Goal: Find contact information: Find contact information

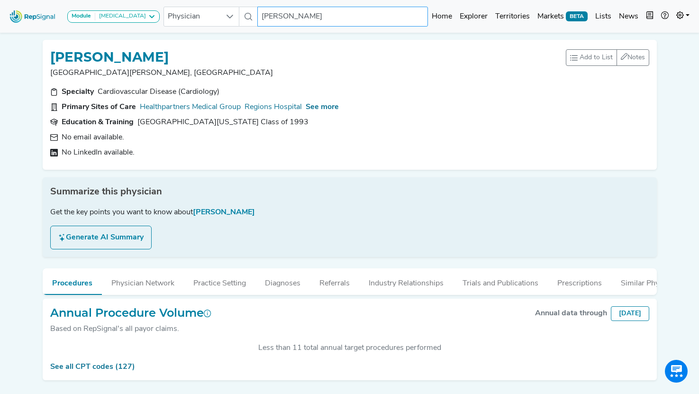
click at [315, 19] on input "[PERSON_NAME]" at bounding box center [342, 17] width 171 height 20
drag, startPoint x: 315, startPoint y: 19, endPoint x: 231, endPoint y: 19, distance: 83.5
click at [231, 19] on div "Physician [PERSON_NAME] 2 results are available" at bounding box center [296, 17] width 265 height 20
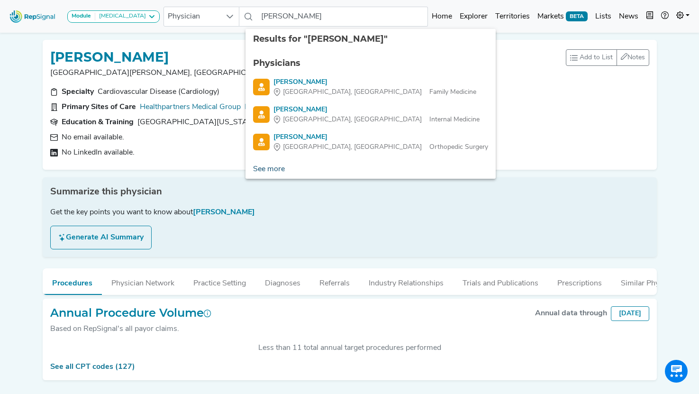
click at [269, 168] on link "See more" at bounding box center [269, 169] width 47 height 19
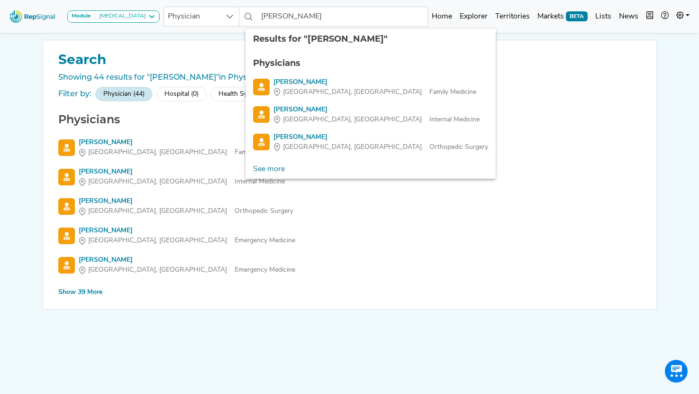
click at [94, 290] on div "Show 39 More" at bounding box center [80, 292] width 44 height 10
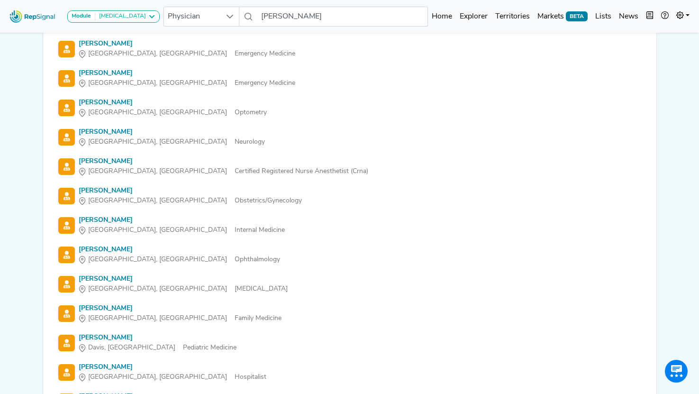
scroll to position [189, 0]
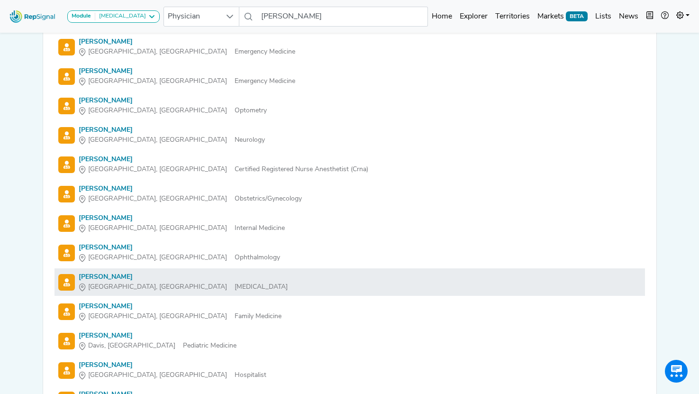
click at [101, 277] on div "[PERSON_NAME]" at bounding box center [183, 277] width 209 height 10
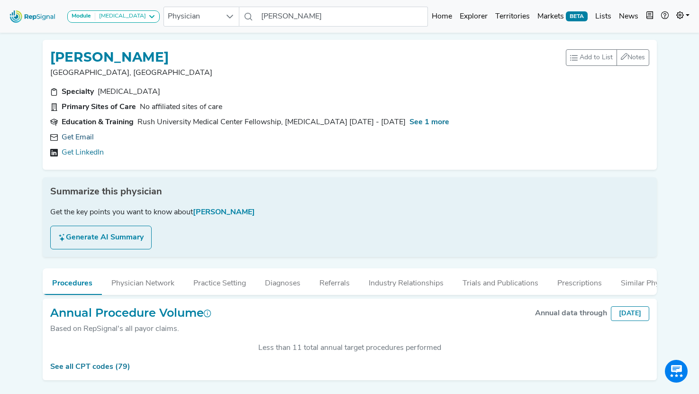
click at [87, 138] on link "Get Email" at bounding box center [78, 137] width 32 height 11
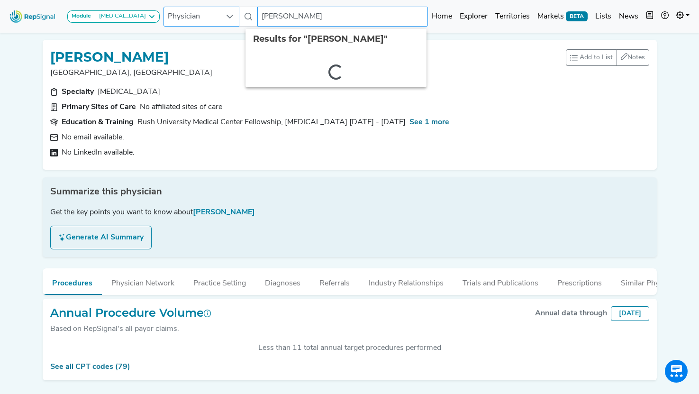
drag, startPoint x: 290, startPoint y: 16, endPoint x: 216, endPoint y: 19, distance: 74.5
click at [216, 19] on div "Physician [PERSON_NAME] 2 results are available" at bounding box center [296, 17] width 265 height 20
type input "[PERSON_NAME]"
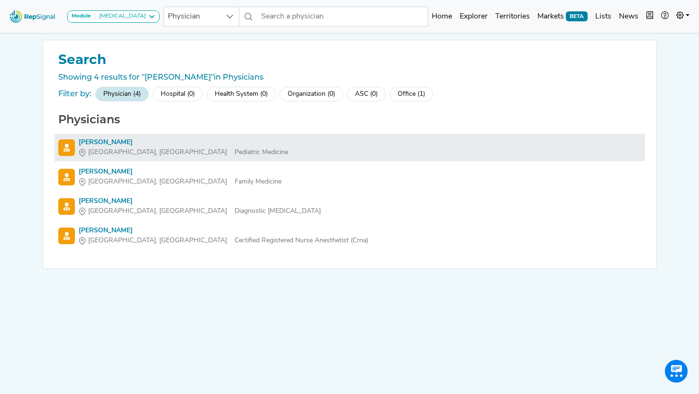
click at [101, 144] on div "[PERSON_NAME]" at bounding box center [184, 143] width 210 height 10
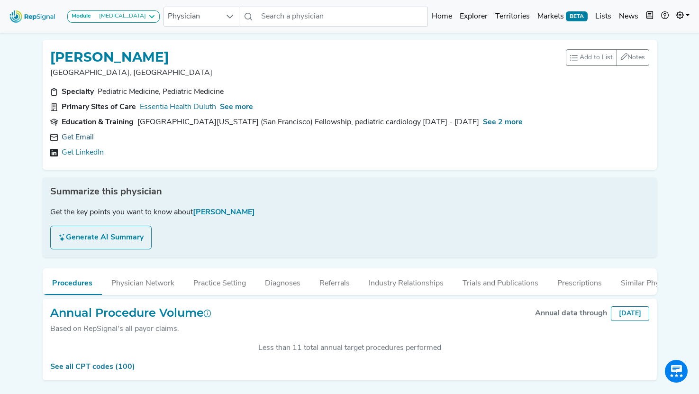
click at [77, 135] on link "Get Email" at bounding box center [78, 137] width 32 height 11
click at [193, 136] on icon at bounding box center [197, 138] width 8 height 8
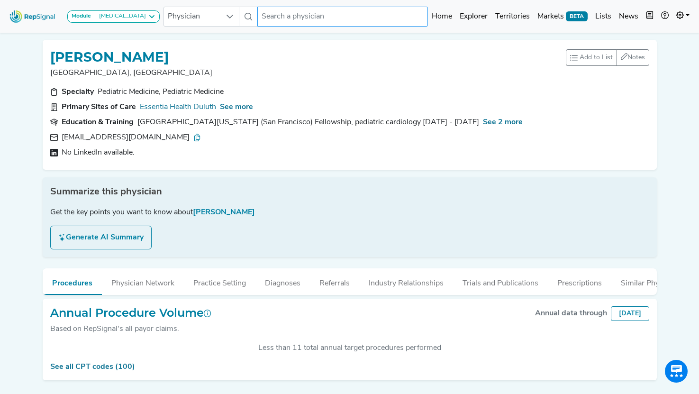
click at [294, 17] on input "text" at bounding box center [342, 17] width 171 height 20
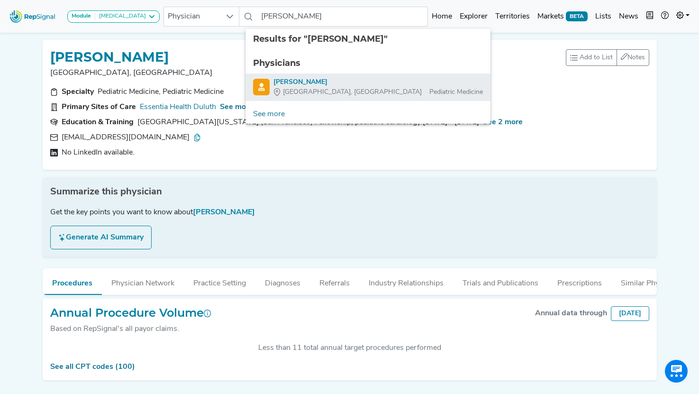
click at [296, 88] on span "[GEOGRAPHIC_DATA], [GEOGRAPHIC_DATA]" at bounding box center [352, 92] width 139 height 10
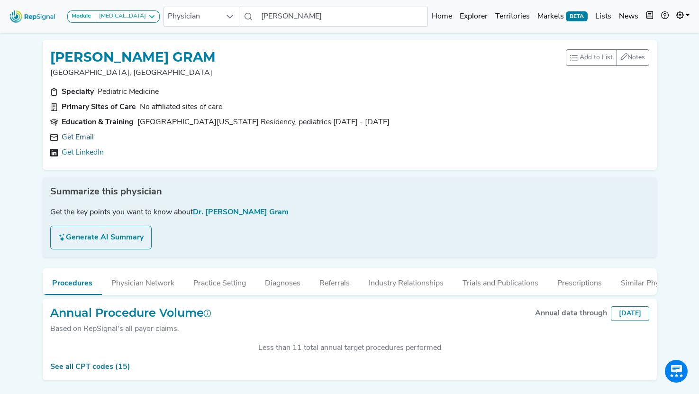
click at [83, 134] on link "Get Email" at bounding box center [78, 137] width 32 height 11
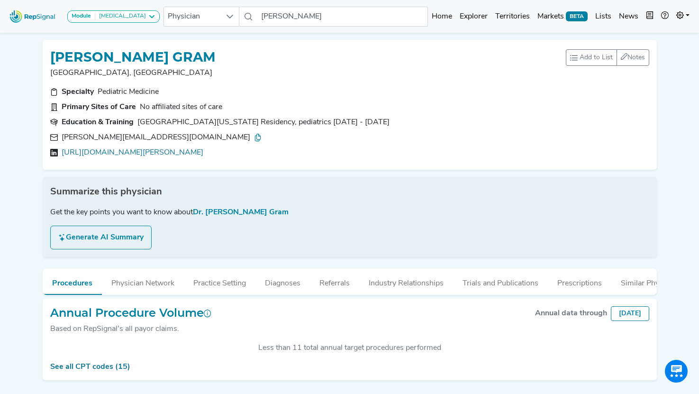
click at [254, 138] on icon at bounding box center [258, 138] width 8 height 8
click at [195, 153] on link "[URL][DOMAIN_NAME][PERSON_NAME]" at bounding box center [133, 152] width 142 height 11
click at [309, 15] on input "[PERSON_NAME]" at bounding box center [342, 17] width 171 height 20
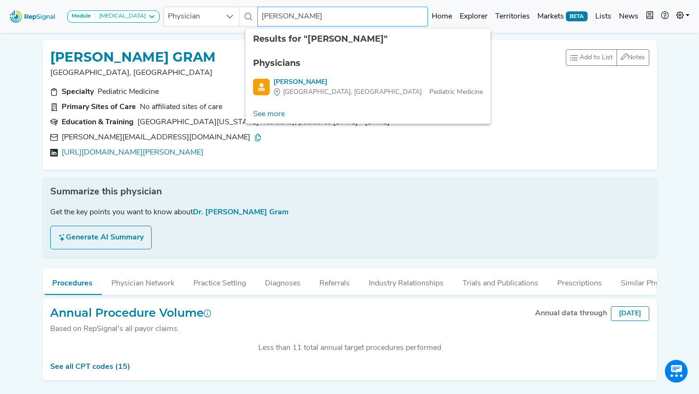
drag, startPoint x: 308, startPoint y: 13, endPoint x: 235, endPoint y: 15, distance: 73.5
click at [235, 15] on div "Physician [PERSON_NAME] 2 results are available" at bounding box center [296, 17] width 265 height 20
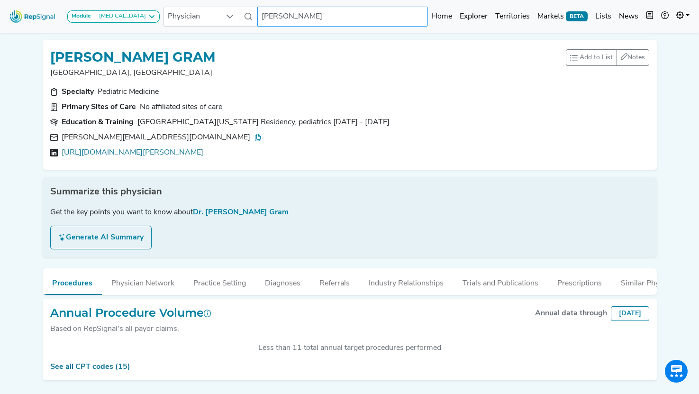
type input "a"
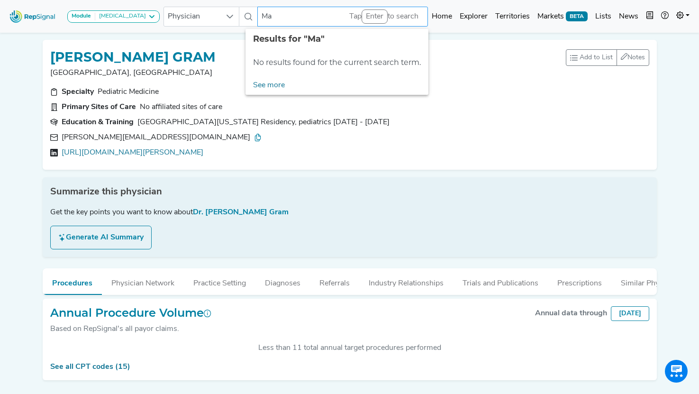
type input "M"
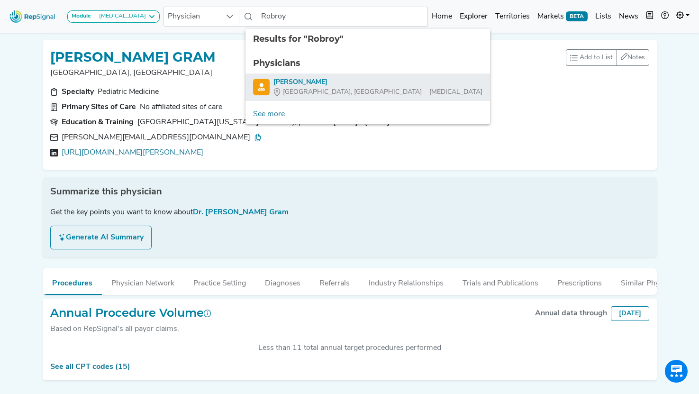
click at [299, 83] on div "[PERSON_NAME]" at bounding box center [378, 82] width 209 height 10
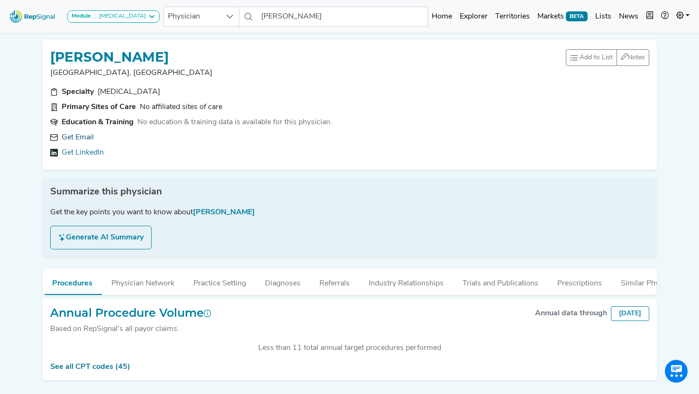
click at [80, 141] on link "Get Email" at bounding box center [78, 137] width 32 height 11
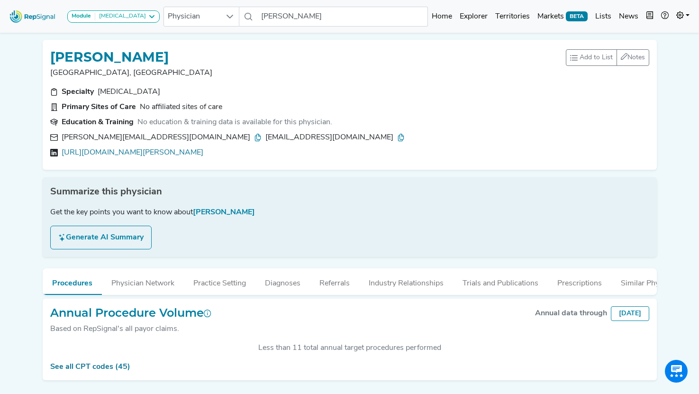
drag, startPoint x: 180, startPoint y: 55, endPoint x: 48, endPoint y: 57, distance: 131.4
click at [48, 56] on div "[PERSON_NAME] [GEOGRAPHIC_DATA], [GEOGRAPHIC_DATA] Add to List Recent Lists: Ma…" at bounding box center [350, 105] width 615 height 130
copy h1 "[PERSON_NAME]"
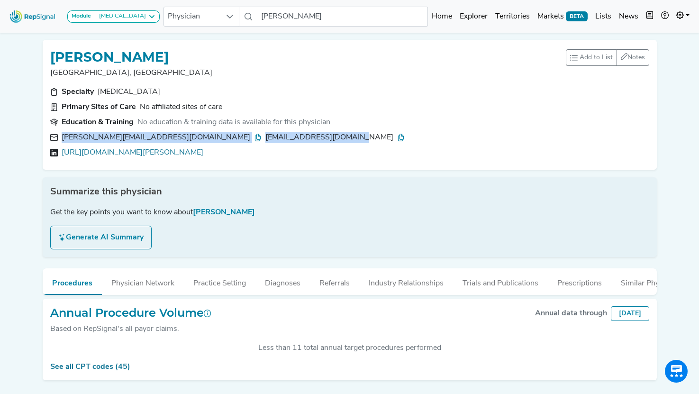
drag, startPoint x: 298, startPoint y: 136, endPoint x: 62, endPoint y: 139, distance: 236.2
click at [62, 139] on div "[PERSON_NAME][EMAIL_ADDRESS][DOMAIN_NAME] [EMAIL_ADDRESS][DOMAIN_NAME]" at bounding box center [349, 137] width 599 height 11
copy div "[PERSON_NAME][EMAIL_ADDRESS][DOMAIN_NAME] [EMAIL_ADDRESS][DOMAIN_NAME]"
copy link "[URL][DOMAIN_NAME][PERSON_NAME]"
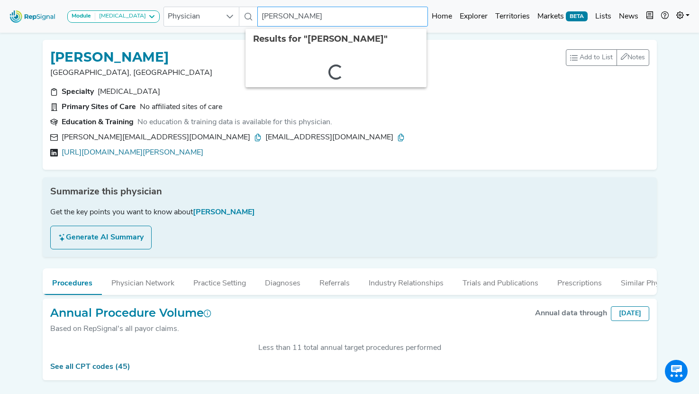
drag, startPoint x: 324, startPoint y: 14, endPoint x: 228, endPoint y: 14, distance: 95.8
click at [228, 14] on div "Physician [PERSON_NAME] 2 results are available" at bounding box center [296, 17] width 265 height 20
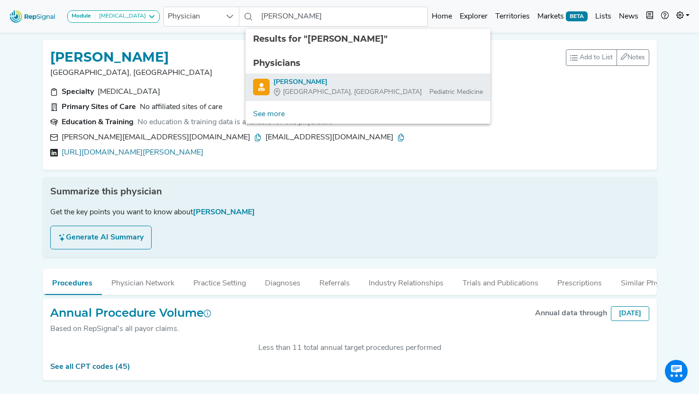
click at [290, 77] on div "[PERSON_NAME]" at bounding box center [379, 82] width 210 height 10
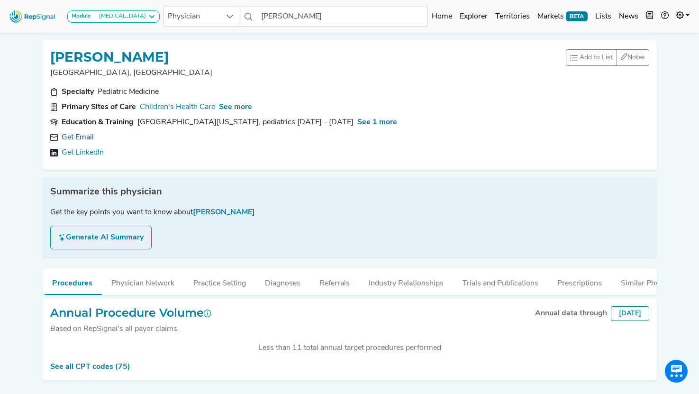
click at [77, 142] on link "Get Email" at bounding box center [78, 137] width 32 height 11
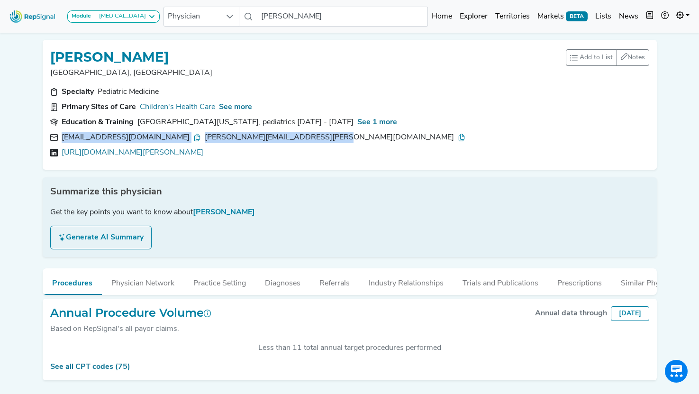
drag, startPoint x: 297, startPoint y: 139, endPoint x: 62, endPoint y: 140, distance: 235.2
click at [62, 140] on div "[EMAIL_ADDRESS][DOMAIN_NAME] [PERSON_NAME][DOMAIN_NAME][EMAIL_ADDRESS][PERSON_N…" at bounding box center [349, 137] width 599 height 11
copy div "[EMAIL_ADDRESS][DOMAIN_NAME] [PERSON_NAME][DOMAIN_NAME][EMAIL_ADDRESS][PERSON_N…"
copy link "[URL][DOMAIN_NAME][PERSON_NAME]"
click at [299, 17] on input "[PERSON_NAME]" at bounding box center [342, 17] width 171 height 20
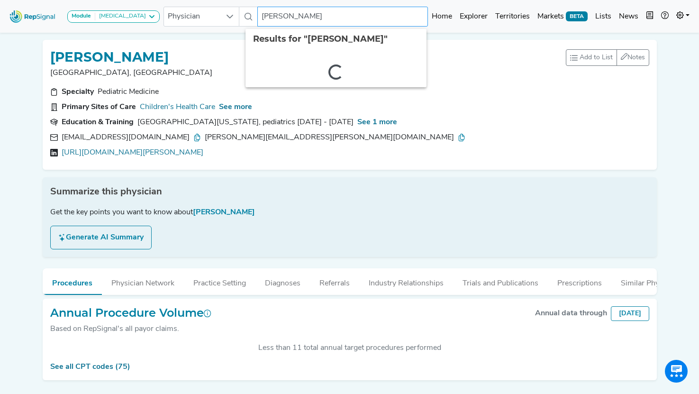
drag, startPoint x: 299, startPoint y: 17, endPoint x: 242, endPoint y: 17, distance: 56.9
click at [242, 17] on div "Physician [PERSON_NAME] 2 results are available" at bounding box center [296, 17] width 265 height 20
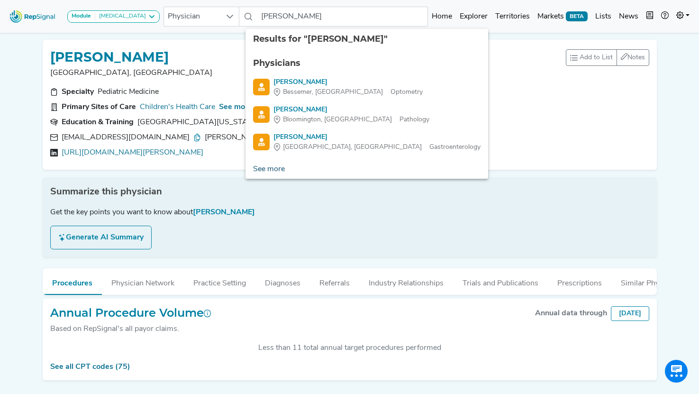
click at [265, 167] on link "See more" at bounding box center [269, 169] width 47 height 19
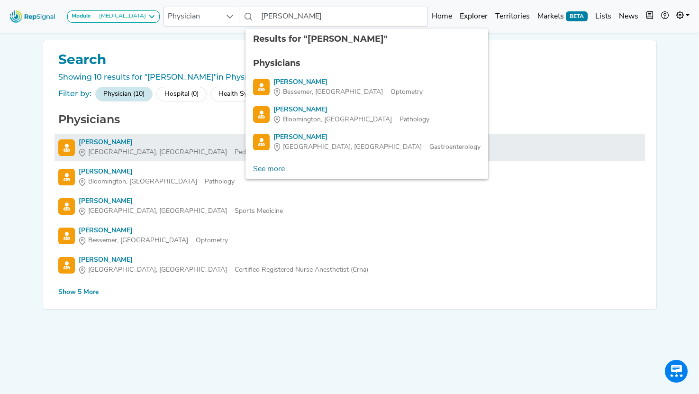
click at [121, 142] on div "[PERSON_NAME]" at bounding box center [184, 143] width 210 height 10
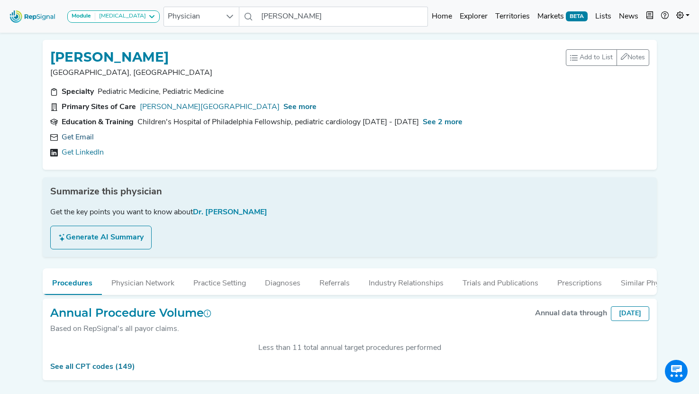
click at [78, 139] on link "Get Email" at bounding box center [78, 137] width 32 height 11
click at [325, 17] on input "[PERSON_NAME]" at bounding box center [342, 17] width 171 height 20
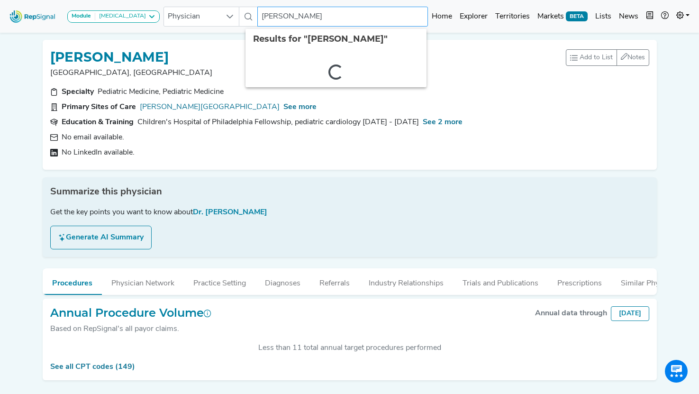
drag, startPoint x: 325, startPoint y: 17, endPoint x: 248, endPoint y: 17, distance: 77.3
click at [257, 17] on input "[PERSON_NAME]" at bounding box center [342, 17] width 171 height 20
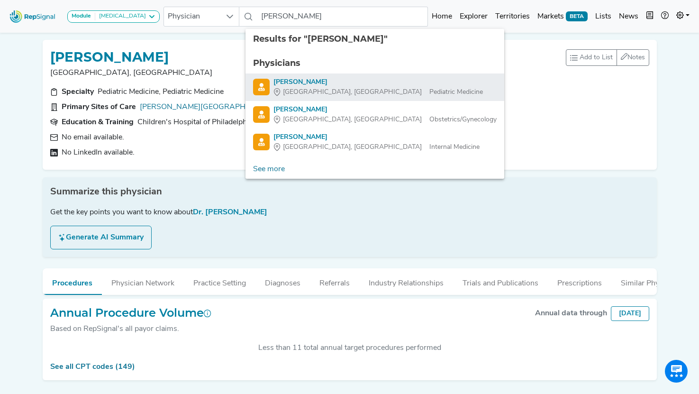
click at [300, 82] on div "[PERSON_NAME]" at bounding box center [379, 82] width 210 height 10
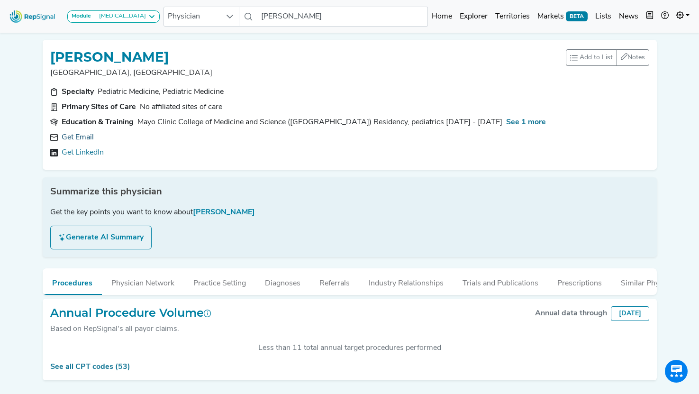
click at [82, 138] on link "Get Email" at bounding box center [78, 137] width 32 height 11
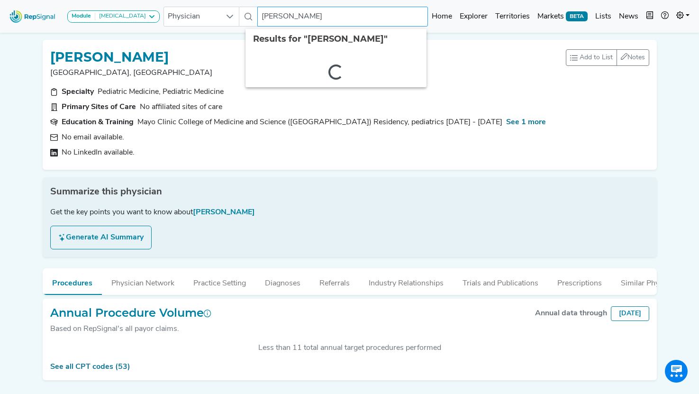
drag, startPoint x: 307, startPoint y: 20, endPoint x: 237, endPoint y: 20, distance: 70.7
click at [237, 20] on div "Physician [PERSON_NAME] 2 results are available" at bounding box center [296, 17] width 265 height 20
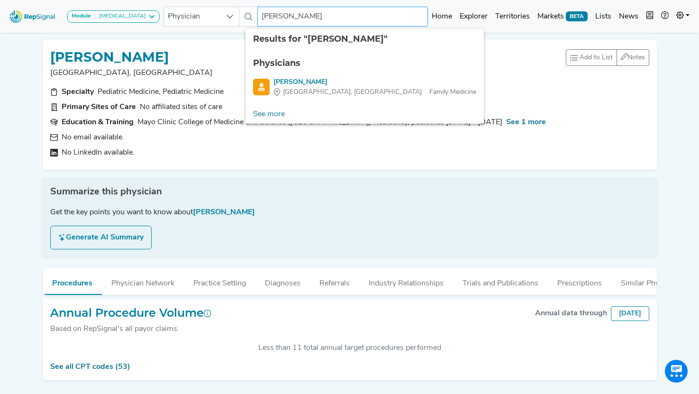
drag, startPoint x: 278, startPoint y: 14, endPoint x: 330, endPoint y: 14, distance: 51.7
click at [330, 14] on input "[PERSON_NAME]" at bounding box center [342, 17] width 171 height 20
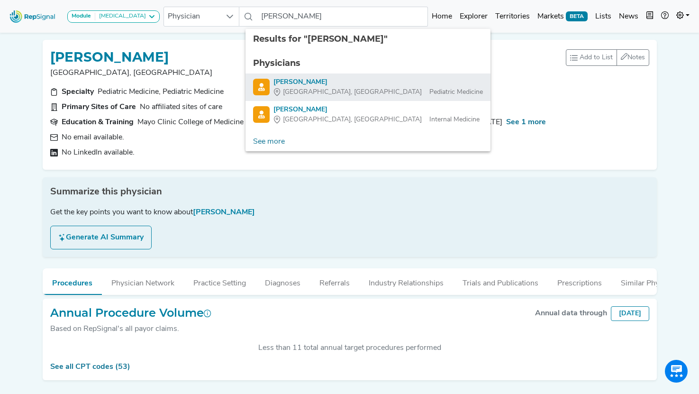
click at [310, 85] on div "[PERSON_NAME]" at bounding box center [379, 82] width 210 height 10
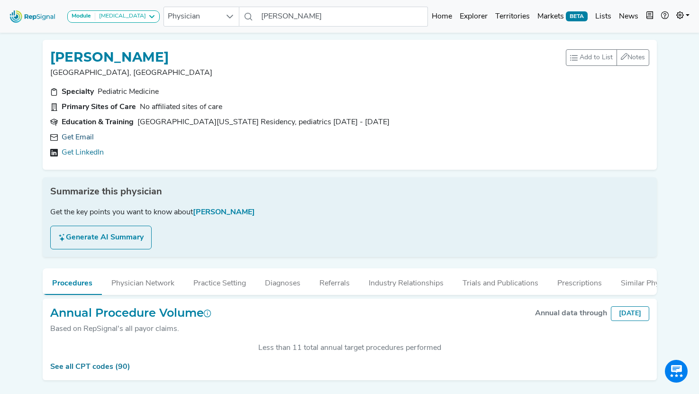
click at [84, 140] on link "Get Email" at bounding box center [78, 137] width 32 height 11
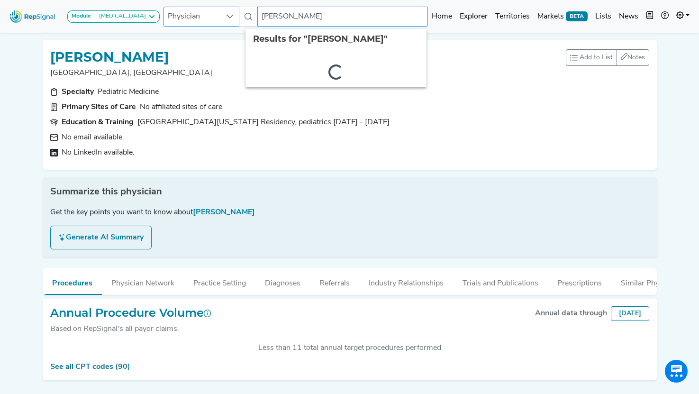
drag, startPoint x: 307, startPoint y: 16, endPoint x: 218, endPoint y: 16, distance: 89.1
click at [218, 16] on div "Physician [PERSON_NAME] 2 results are available" at bounding box center [296, 17] width 265 height 20
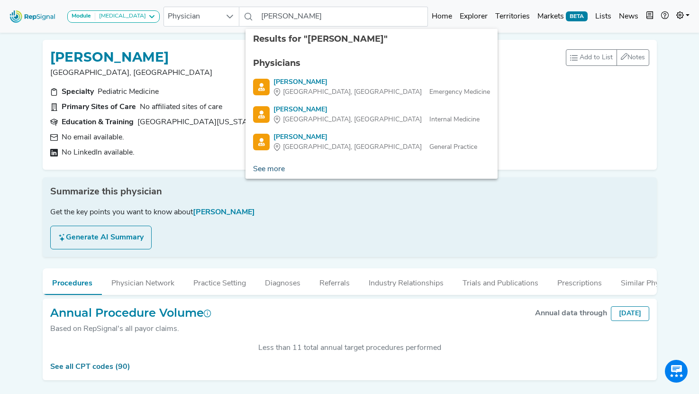
click at [269, 167] on link "See more" at bounding box center [269, 169] width 47 height 19
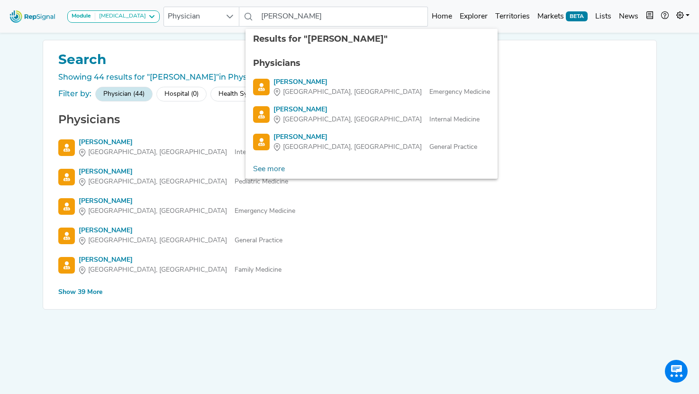
click at [67, 290] on div "Show 39 More" at bounding box center [80, 292] width 44 height 10
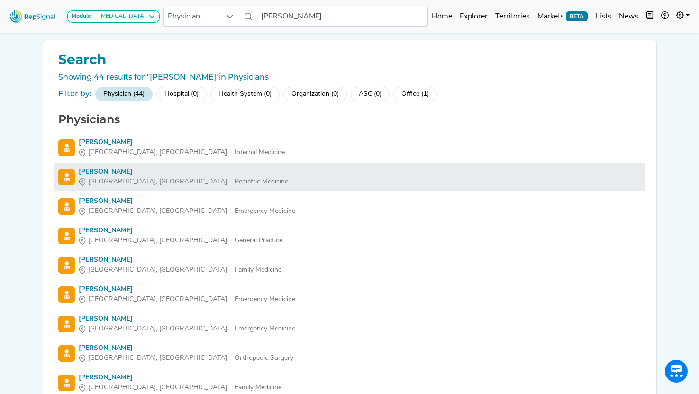
click at [109, 185] on span "[GEOGRAPHIC_DATA], [GEOGRAPHIC_DATA]" at bounding box center [157, 182] width 139 height 10
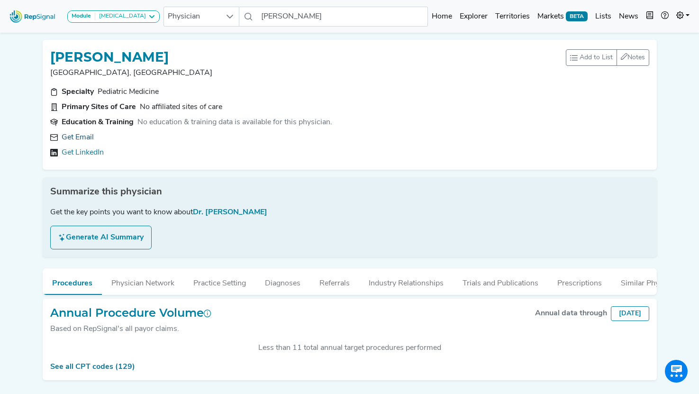
click at [83, 140] on link "Get Email" at bounding box center [78, 137] width 32 height 11
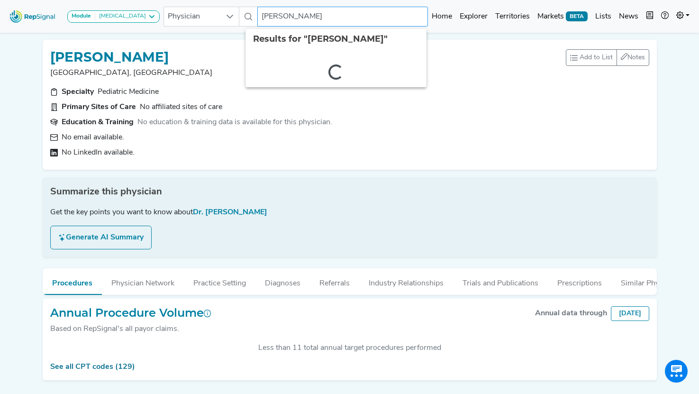
drag, startPoint x: 299, startPoint y: 18, endPoint x: 239, endPoint y: 18, distance: 59.7
click at [239, 18] on div "Physician [PERSON_NAME] 2 results are available" at bounding box center [296, 17] width 265 height 20
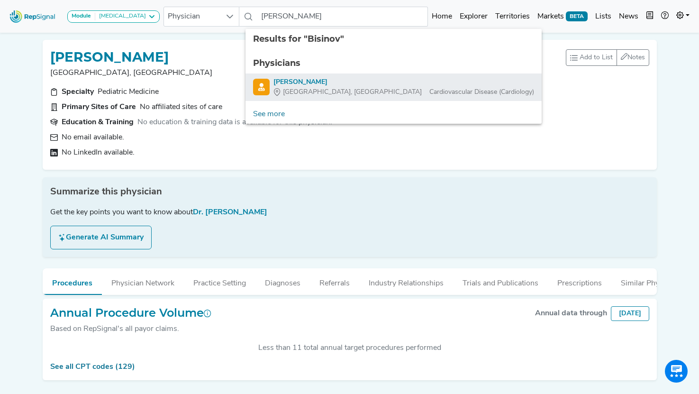
click at [303, 91] on span "[GEOGRAPHIC_DATA], [GEOGRAPHIC_DATA]" at bounding box center [352, 92] width 139 height 10
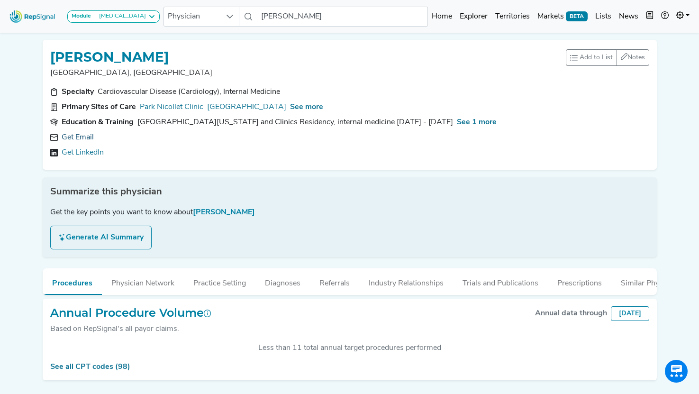
click at [86, 138] on link "Get Email" at bounding box center [78, 137] width 32 height 11
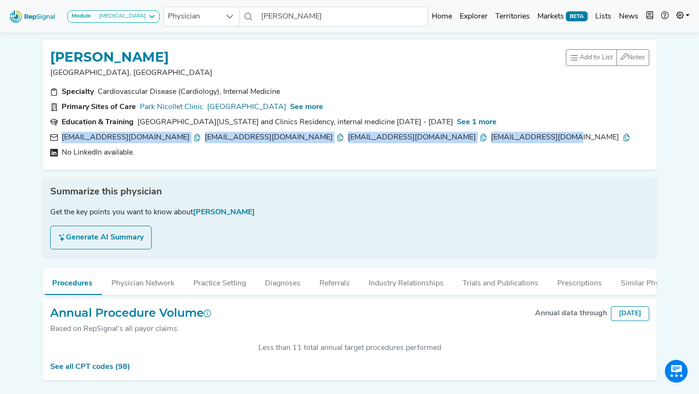
drag, startPoint x: 423, startPoint y: 136, endPoint x: 42, endPoint y: 142, distance: 381.8
click at [42, 142] on div "[PERSON_NAME] [GEOGRAPHIC_DATA], [GEOGRAPHIC_DATA] Add to List Recent Lists: Ma…" at bounding box center [350, 105] width 622 height 130
copy div "[EMAIL_ADDRESS][DOMAIN_NAME] [EMAIL_ADDRESS][DOMAIN_NAME] [EMAIL_ADDRESS][DOMAI…"
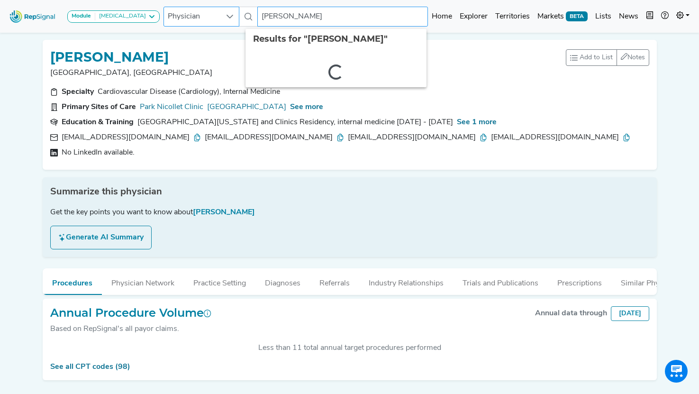
drag, startPoint x: 325, startPoint y: 15, endPoint x: 212, endPoint y: 15, distance: 112.9
click at [212, 15] on div "Physician [PERSON_NAME] 2 results are available" at bounding box center [296, 17] width 265 height 20
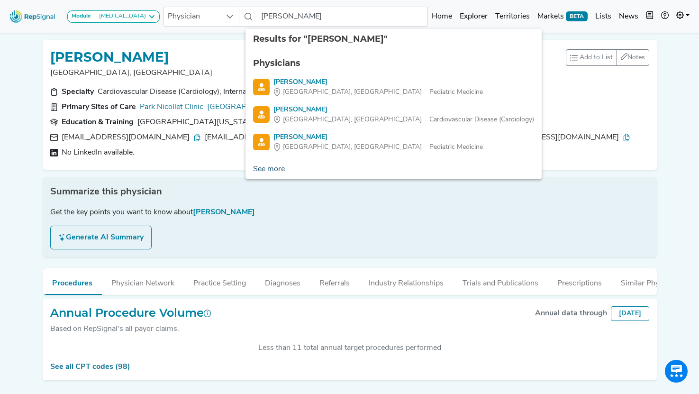
click at [264, 169] on link "See more" at bounding box center [269, 169] width 47 height 19
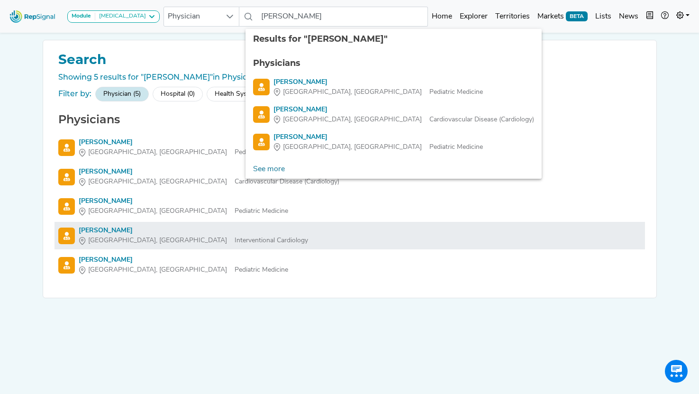
click at [100, 234] on div "[PERSON_NAME]" at bounding box center [193, 231] width 229 height 10
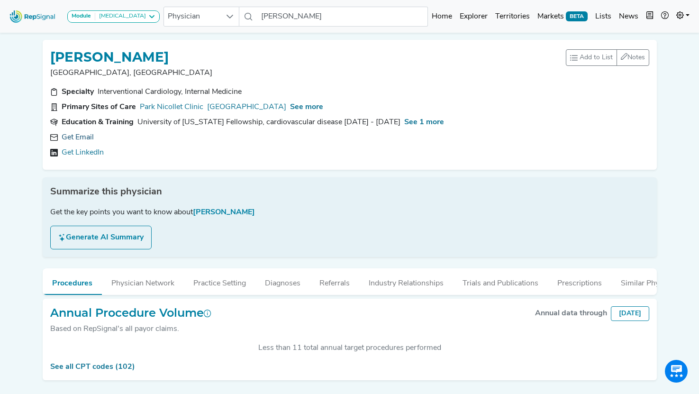
click at [85, 134] on link "Get Email" at bounding box center [78, 137] width 32 height 11
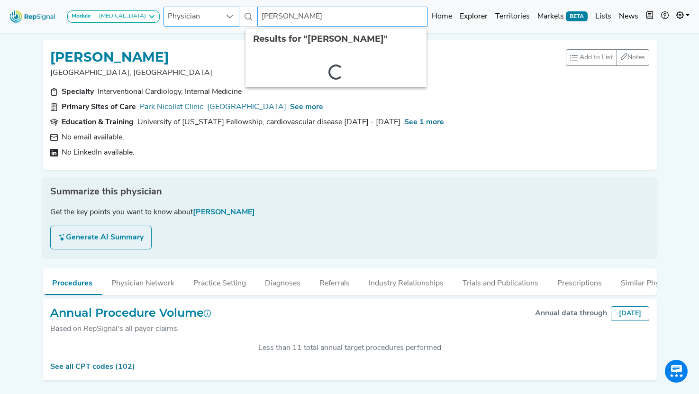
drag, startPoint x: 294, startPoint y: 16, endPoint x: 217, endPoint y: 16, distance: 76.3
click at [217, 16] on div "Physician [PERSON_NAME] 2 results are available" at bounding box center [296, 17] width 265 height 20
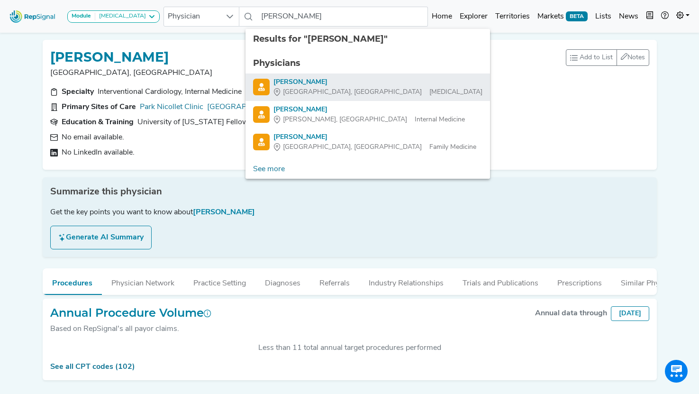
click at [291, 88] on span "[GEOGRAPHIC_DATA], [GEOGRAPHIC_DATA]" at bounding box center [352, 92] width 139 height 10
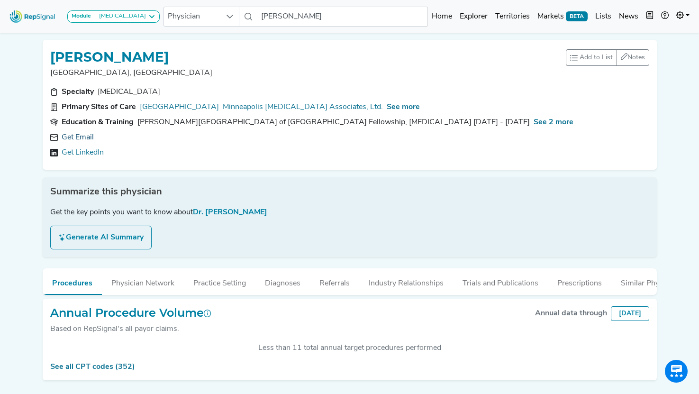
click at [92, 139] on link "Get Email" at bounding box center [78, 137] width 32 height 11
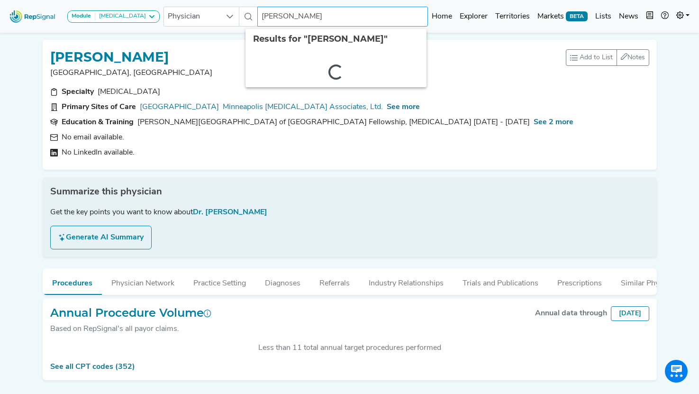
drag, startPoint x: 315, startPoint y: 12, endPoint x: 239, endPoint y: 12, distance: 75.4
click at [239, 12] on div "Physician [PERSON_NAME] 2 results are available" at bounding box center [296, 17] width 265 height 20
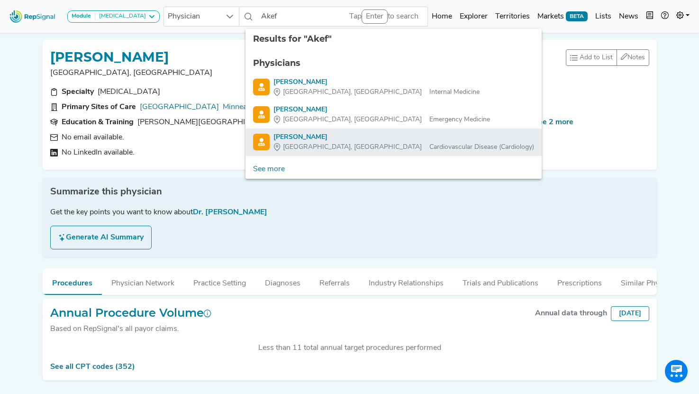
click at [294, 138] on div "[PERSON_NAME]" at bounding box center [404, 137] width 261 height 10
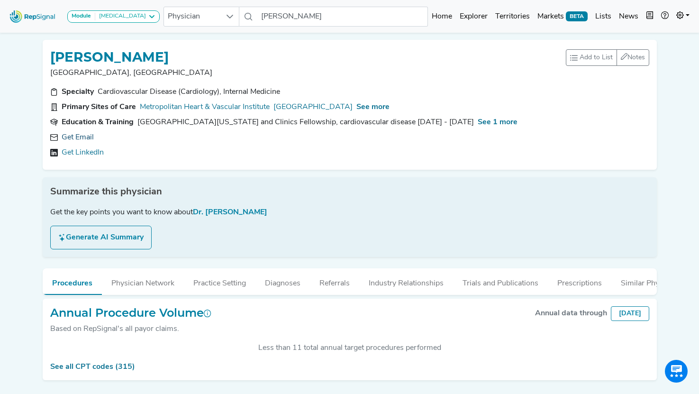
click at [76, 139] on link "Get Email" at bounding box center [78, 137] width 32 height 11
click at [193, 134] on icon at bounding box center [197, 138] width 8 height 8
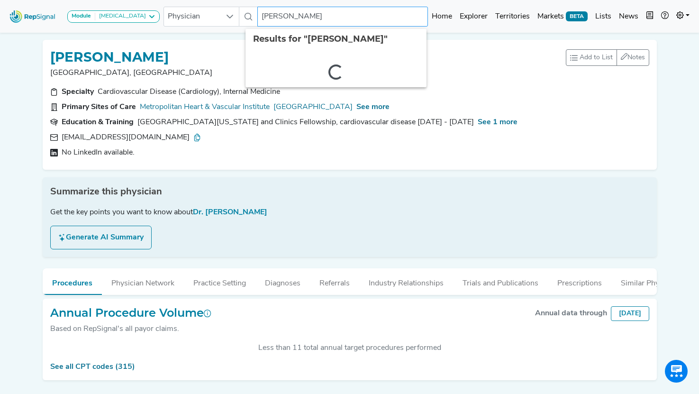
drag, startPoint x: 323, startPoint y: 19, endPoint x: 230, endPoint y: 19, distance: 92.9
click at [230, 19] on div "Physician [PERSON_NAME] 2 results are available" at bounding box center [296, 17] width 265 height 20
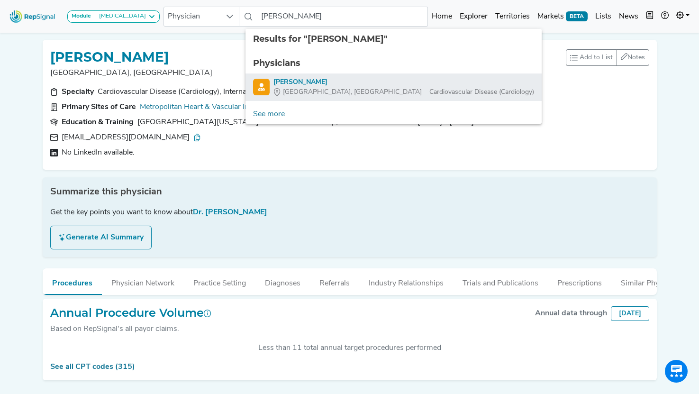
click at [308, 80] on div "[PERSON_NAME]" at bounding box center [404, 82] width 261 height 10
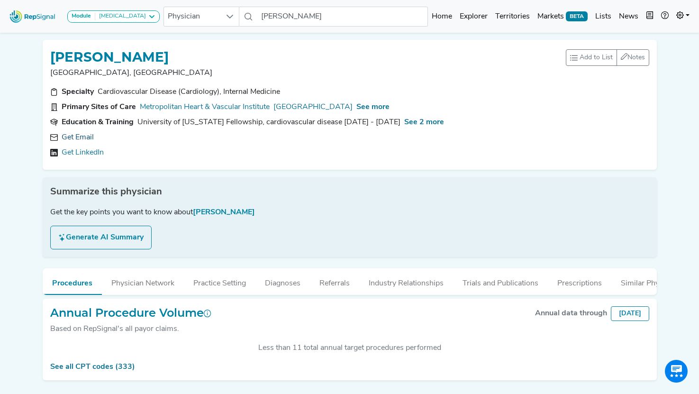
click at [84, 132] on link "Get Email" at bounding box center [78, 137] width 32 height 11
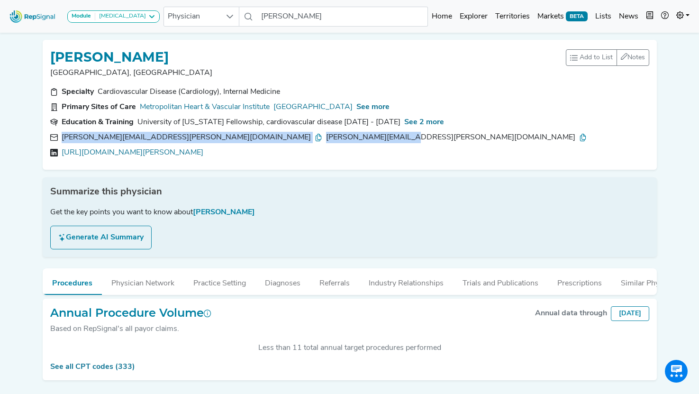
drag, startPoint x: 302, startPoint y: 135, endPoint x: 58, endPoint y: 136, distance: 244.2
click at [58, 136] on div "[PERSON_NAME][EMAIL_ADDRESS][PERSON_NAME][DOMAIN_NAME] [PERSON_NAME][DOMAIN_NAM…" at bounding box center [349, 137] width 599 height 11
copy div "[PERSON_NAME][EMAIL_ADDRESS][PERSON_NAME][DOMAIN_NAME] [PERSON_NAME][DOMAIN_NAM…"
copy link "[URL][DOMAIN_NAME][PERSON_NAME]"
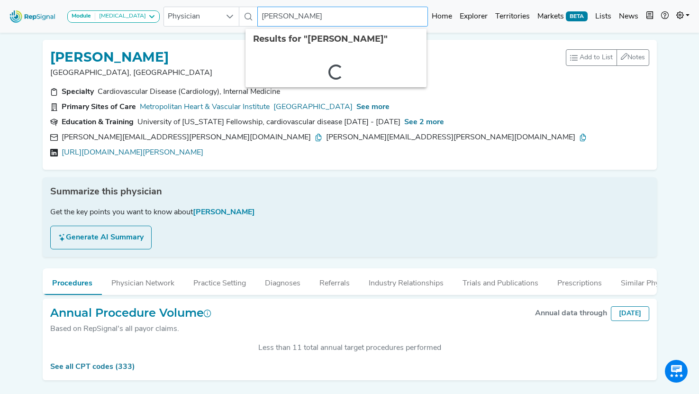
drag, startPoint x: 312, startPoint y: 20, endPoint x: 229, endPoint y: 20, distance: 83.9
click at [229, 20] on div "Physician [PERSON_NAME] 2 results are available" at bounding box center [296, 17] width 265 height 20
type input "[PERSON_NAME]"
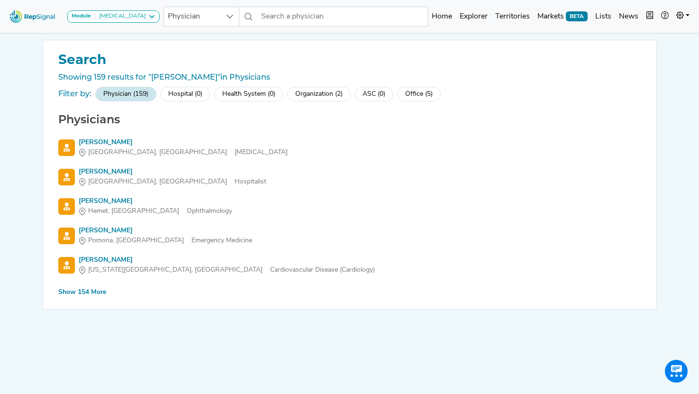
click at [91, 290] on div "Show 154 More" at bounding box center [82, 292] width 48 height 10
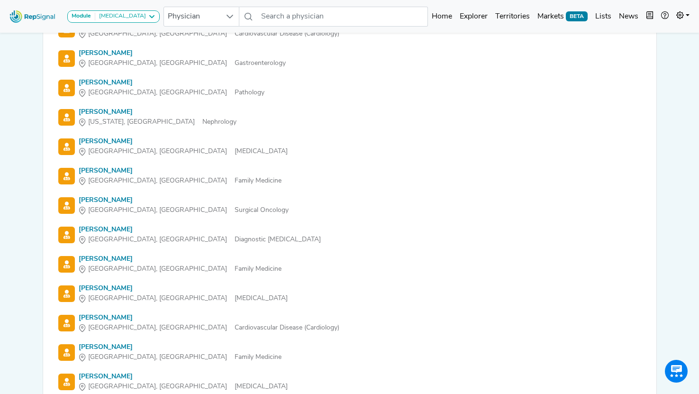
scroll to position [1684, 0]
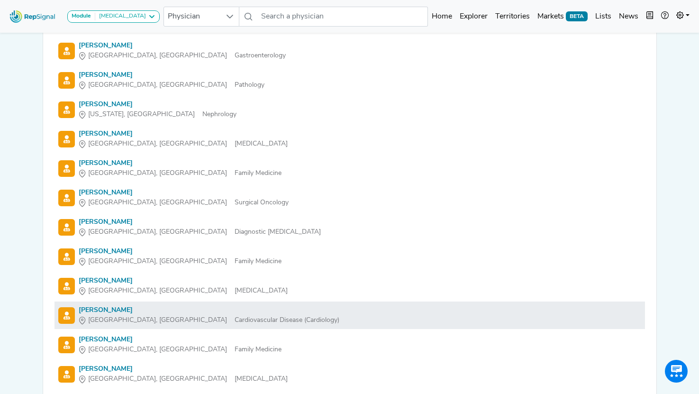
click at [98, 311] on div "[PERSON_NAME]" at bounding box center [209, 310] width 261 height 10
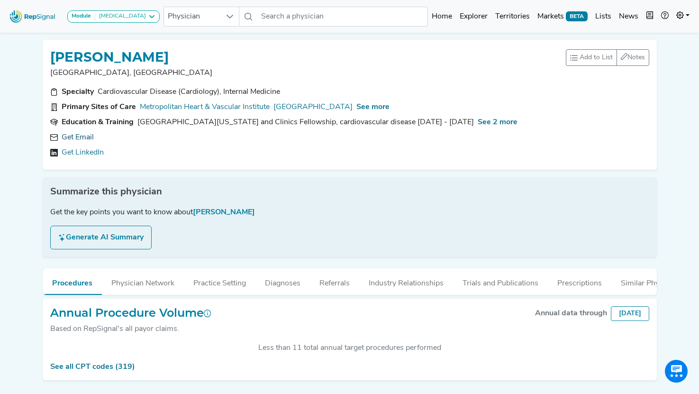
click at [85, 135] on link "Get Email" at bounding box center [78, 137] width 32 height 11
